Goal: Find specific page/section: Find specific page/section

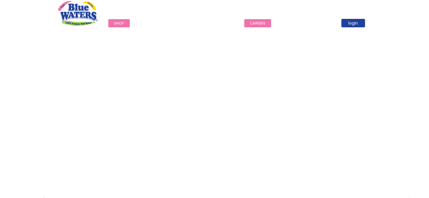
click at [257, 23] on link "careers" at bounding box center [257, 23] width 27 height 8
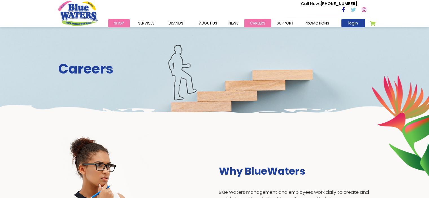
click at [252, 26] on link "careers" at bounding box center [257, 23] width 27 height 8
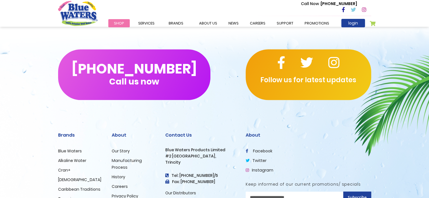
scroll to position [526, 0]
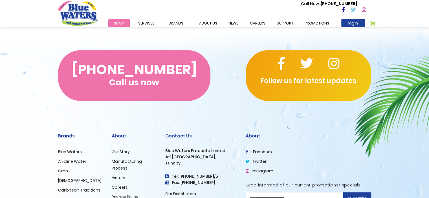
click at [160, 72] on button "(868) 640-8824 Call us now" at bounding box center [134, 75] width 152 height 51
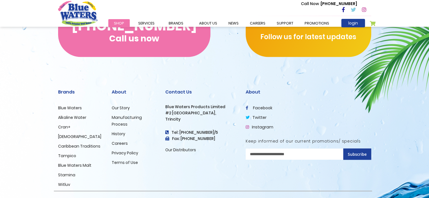
scroll to position [582, 0]
